Goal: Transaction & Acquisition: Purchase product/service

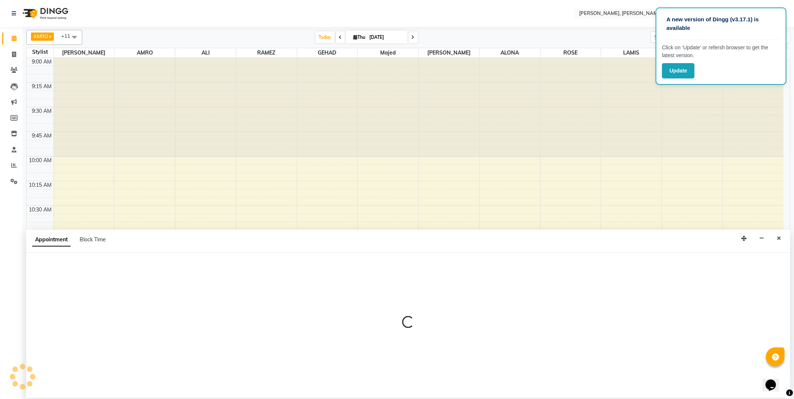
select select "59733"
select select "tentative"
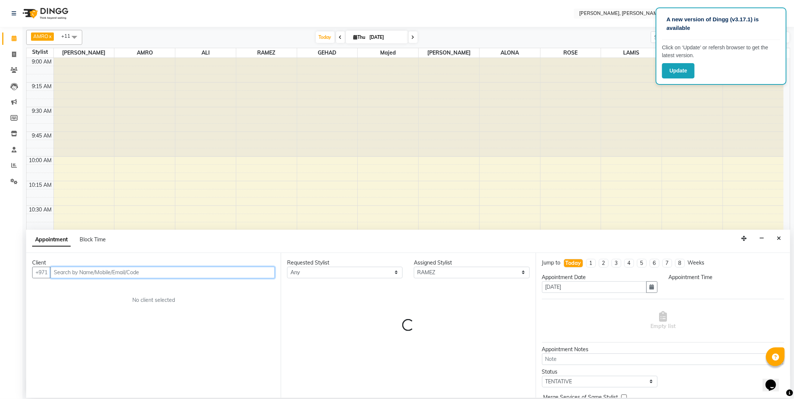
select select "660"
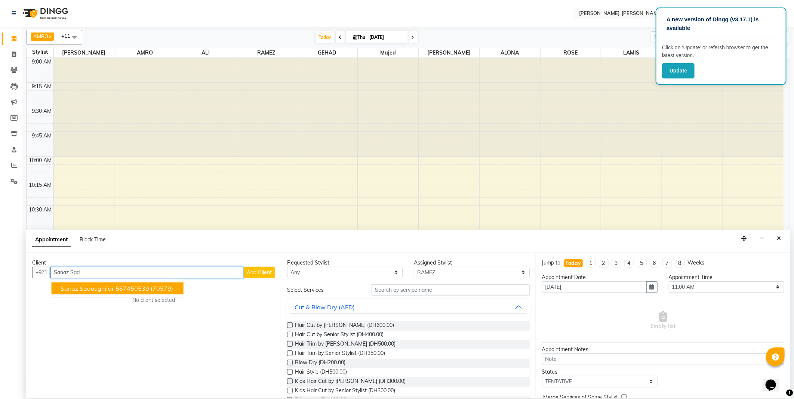
click at [148, 291] on ngb-highlight "567450539" at bounding box center [132, 288] width 34 height 7
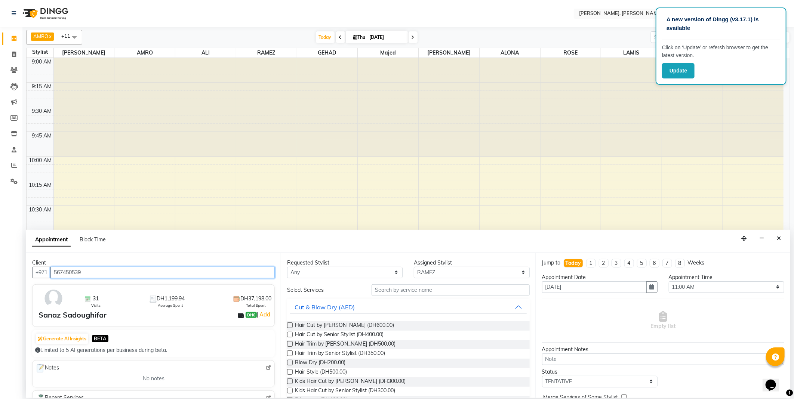
type input "567450539"
click at [341, 268] on select "Any [PERSON_NAME] [PERSON_NAME] ALYA [PERSON_NAME] AMRO [PERSON_NAME] [PERSON_N…" at bounding box center [344, 273] width 115 height 12
select select "59733"
click at [287, 267] on select "Any [PERSON_NAME] [PERSON_NAME] ALYA [PERSON_NAME] AMRO [PERSON_NAME] [PERSON_N…" at bounding box center [344, 273] width 115 height 12
click at [291, 362] on label at bounding box center [290, 363] width 6 height 6
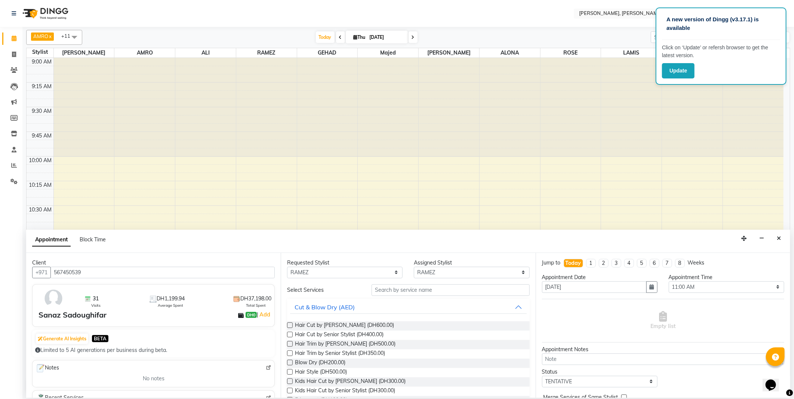
click at [291, 362] on input "checkbox" at bounding box center [289, 363] width 5 height 5
checkbox input "false"
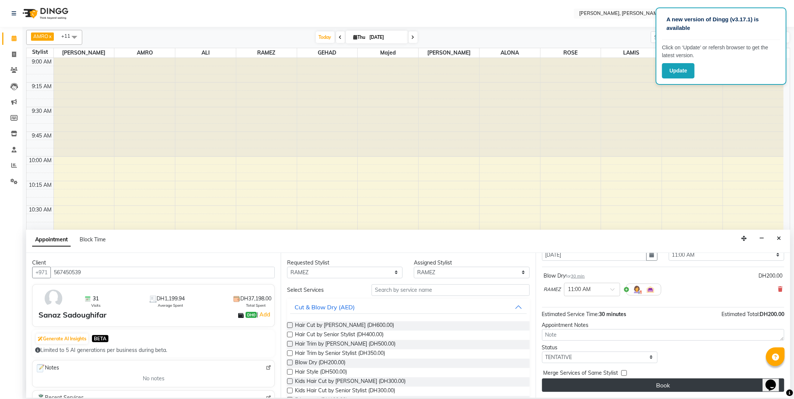
click at [579, 387] on button "Book" at bounding box center [663, 384] width 242 height 13
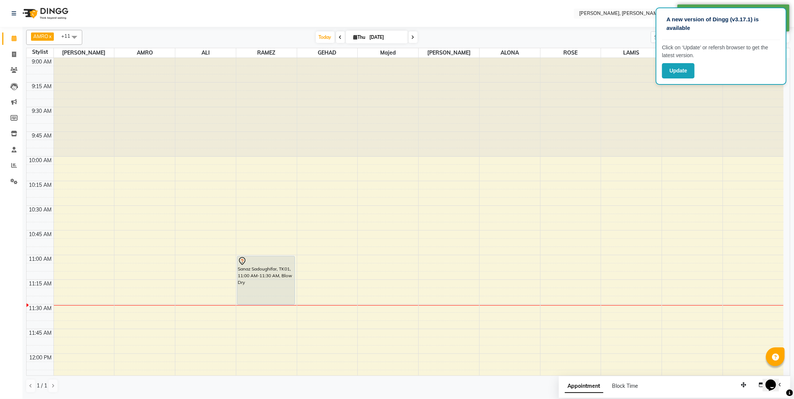
click at [264, 275] on div "Sanaz Sadoughifar, TK01, 11:00 AM-11:30 AM, Blow Dry" at bounding box center [266, 280] width 58 height 48
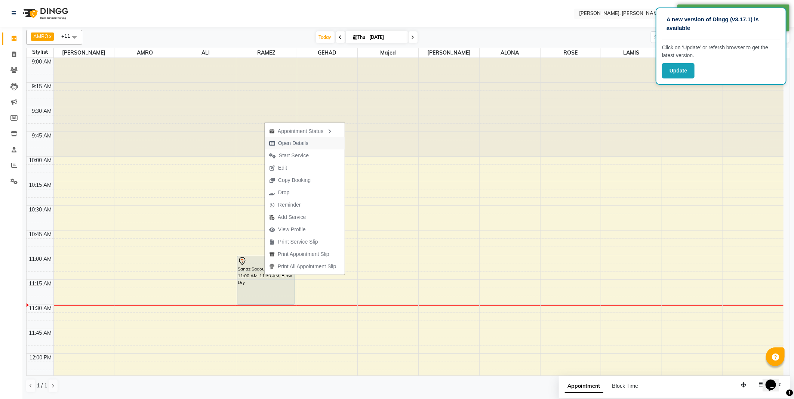
click at [296, 144] on span "Open Details" at bounding box center [293, 143] width 30 height 8
select select "7"
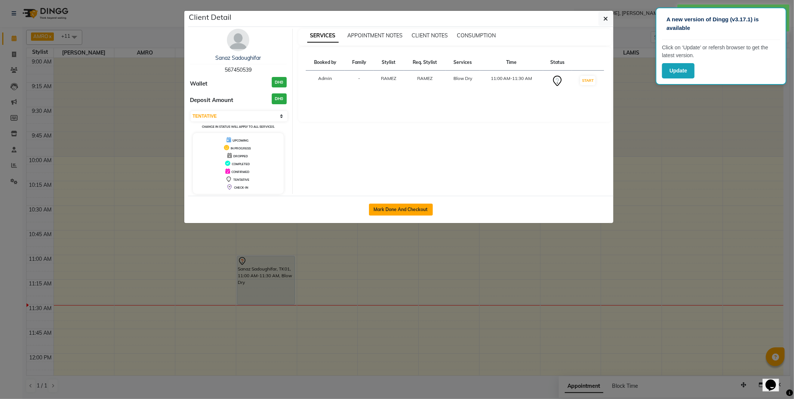
click at [412, 205] on button "Mark Done And Checkout" at bounding box center [401, 210] width 64 height 12
select select "service"
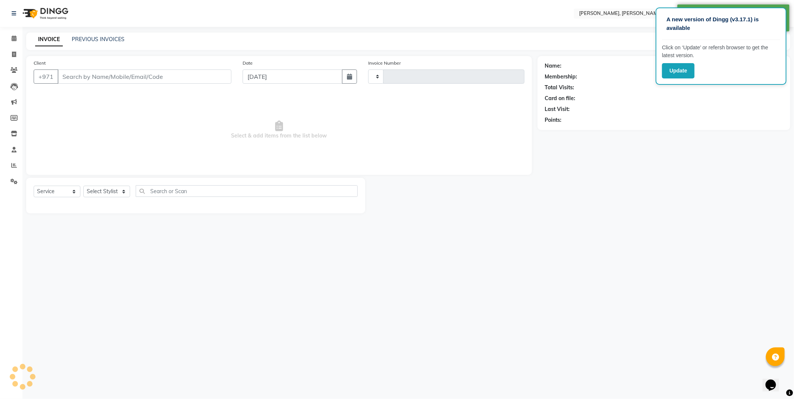
type input "2340"
select select "3"
select select "7142"
type input "567450539"
select select "59733"
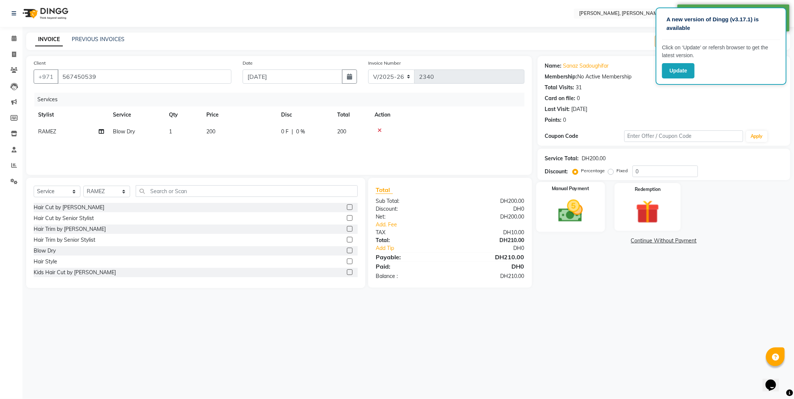
click at [578, 206] on img at bounding box center [570, 211] width 40 height 28
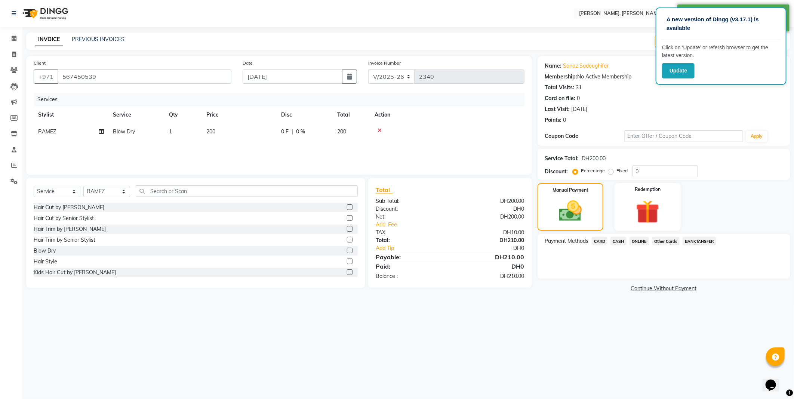
click at [665, 243] on span "Other Cards" at bounding box center [666, 241] width 28 height 9
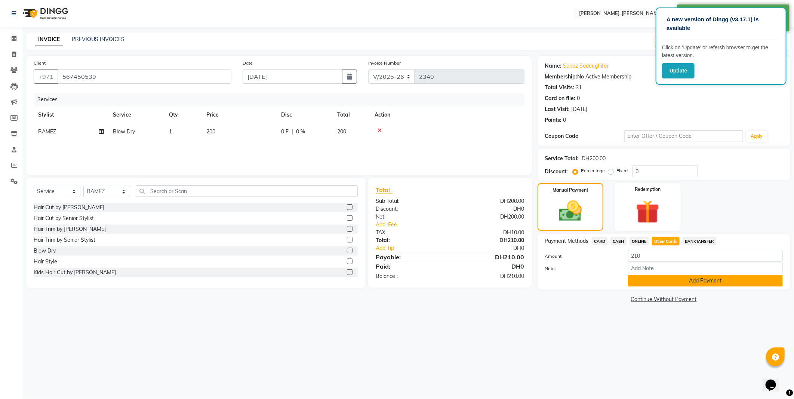
click at [682, 285] on button "Add Payment" at bounding box center [705, 281] width 155 height 12
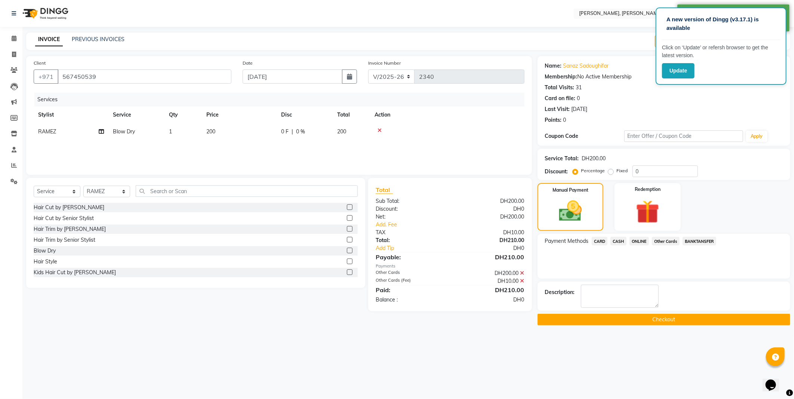
click at [652, 318] on button "Checkout" at bounding box center [663, 320] width 253 height 12
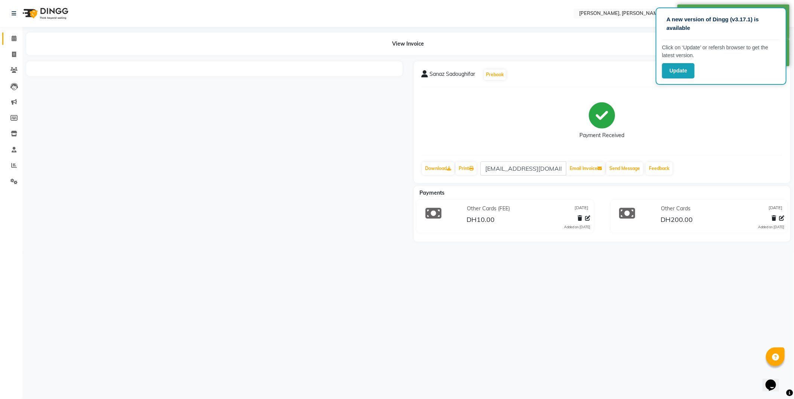
click at [15, 38] on icon at bounding box center [14, 38] width 5 height 6
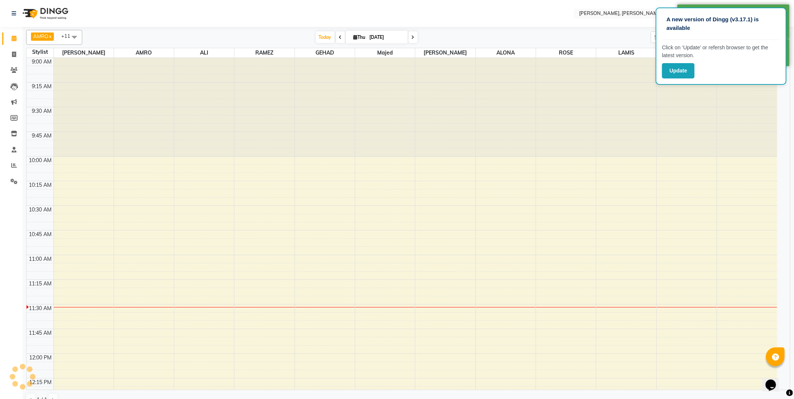
scroll to position [198, 0]
